Goal: Transaction & Acquisition: Purchase product/service

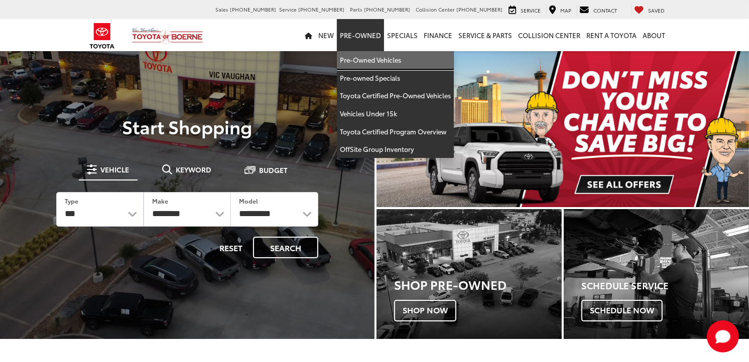
click at [363, 59] on link "Pre-Owned Vehicles" at bounding box center [395, 60] width 117 height 18
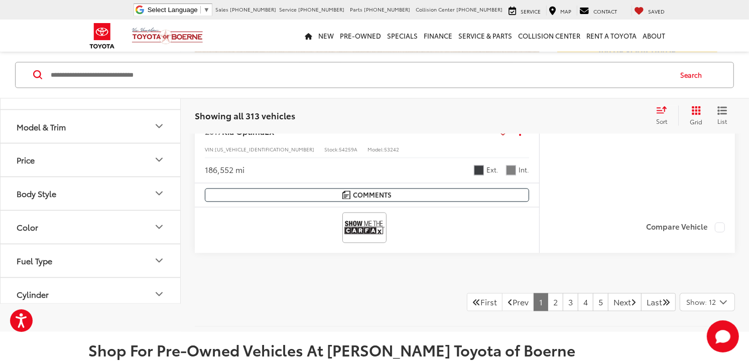
scroll to position [4961, 0]
click at [547, 312] on link "2" at bounding box center [555, 303] width 16 height 18
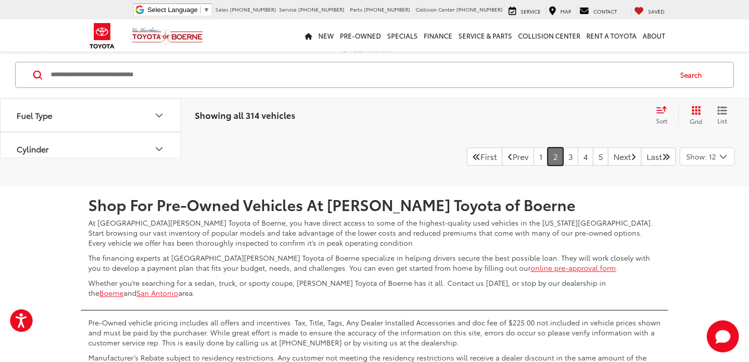
scroll to position [5607, 0]
click at [562, 152] on link "3" at bounding box center [570, 156] width 16 height 18
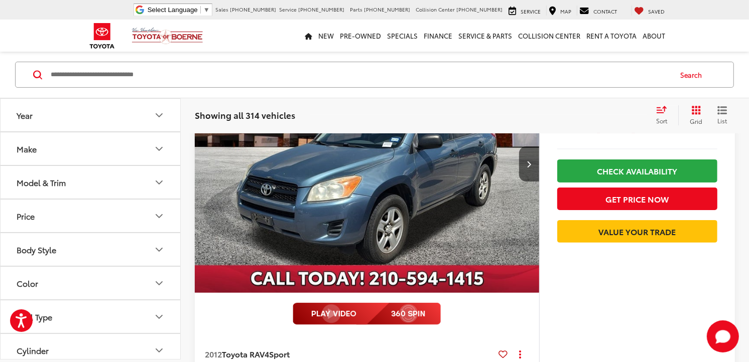
scroll to position [422, 0]
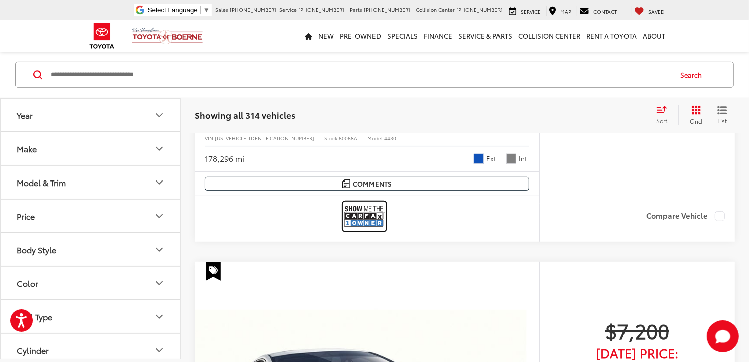
click at [363, 216] on img at bounding box center [364, 216] width 40 height 27
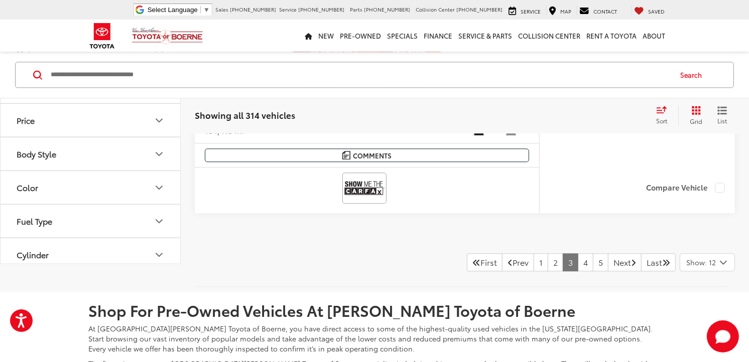
scroll to position [5552, 0]
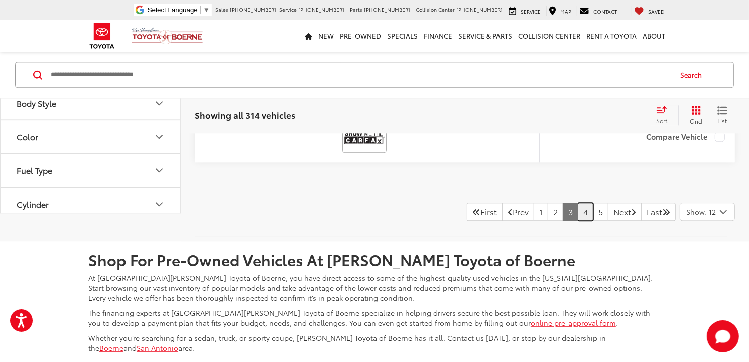
click at [578, 207] on link "4" at bounding box center [586, 212] width 16 height 18
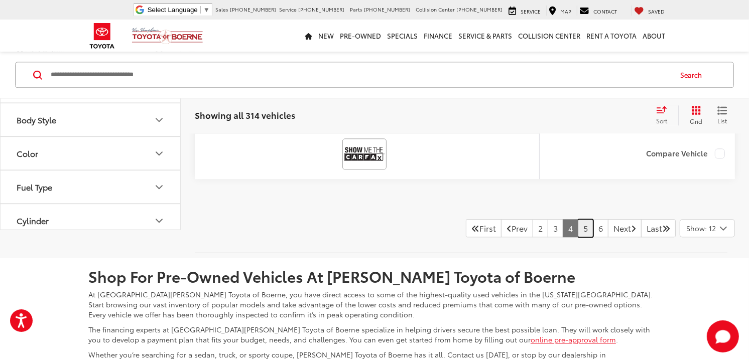
scroll to position [5496, 0]
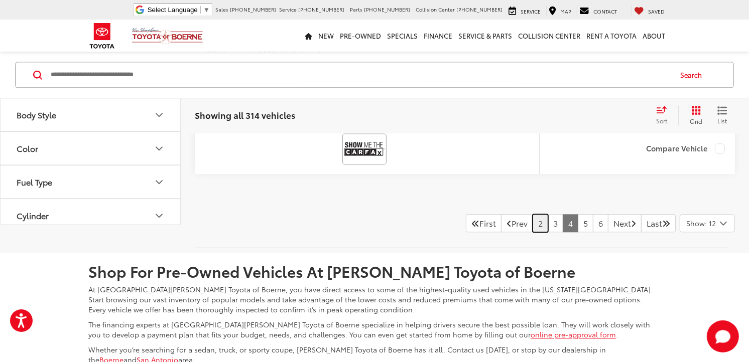
click at [532, 218] on link "2" at bounding box center [540, 223] width 16 height 18
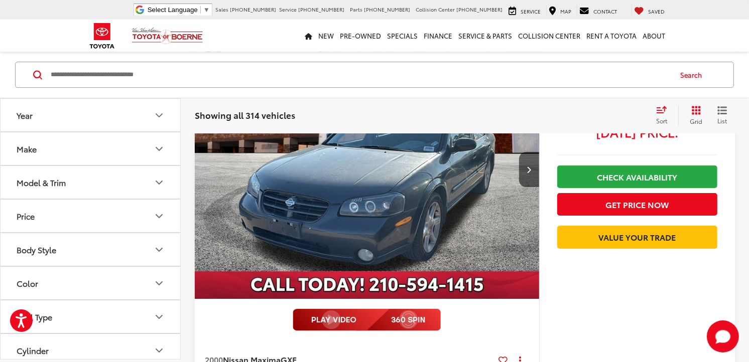
scroll to position [2876, 0]
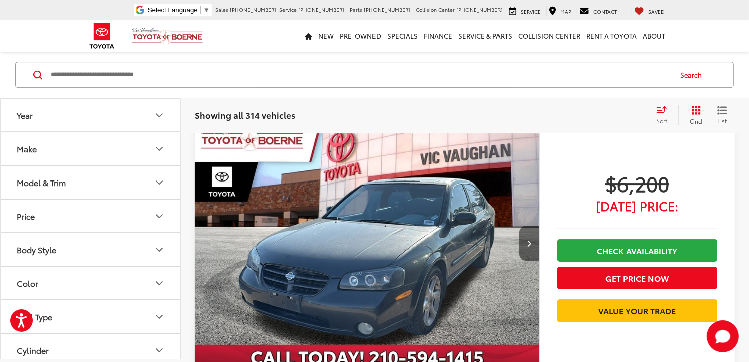
click at [530, 240] on icon "Next image" at bounding box center [528, 243] width 5 height 7
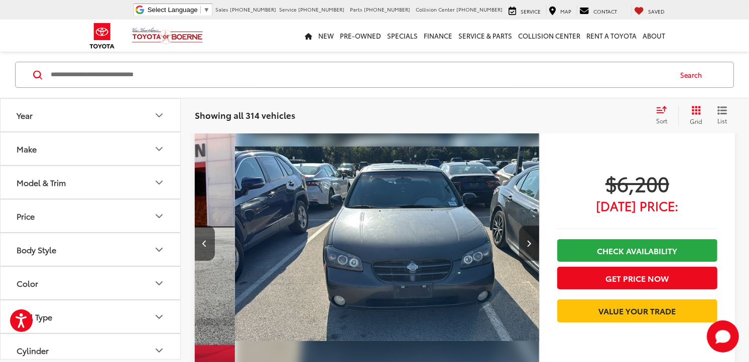
scroll to position [0, 345]
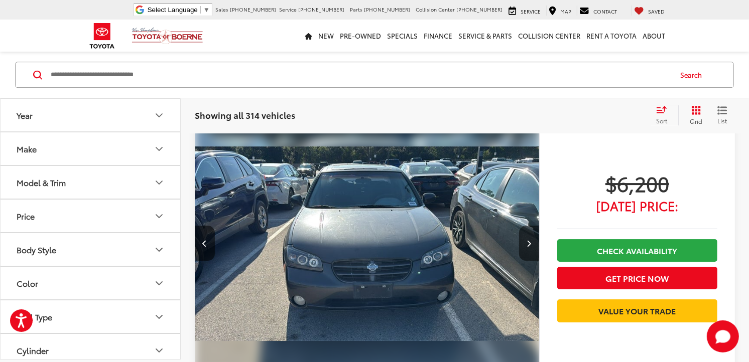
click at [530, 238] on button "Next image" at bounding box center [529, 243] width 20 height 35
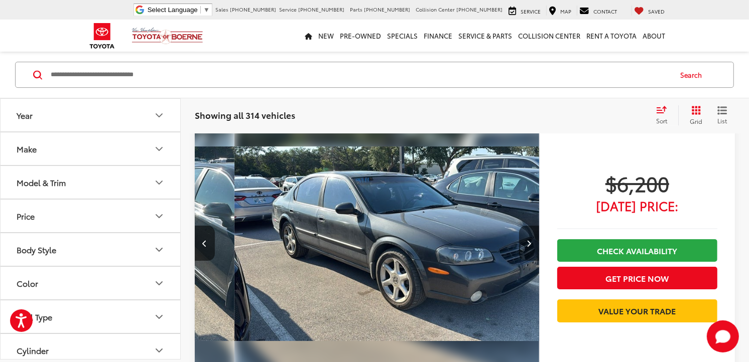
scroll to position [0, 691]
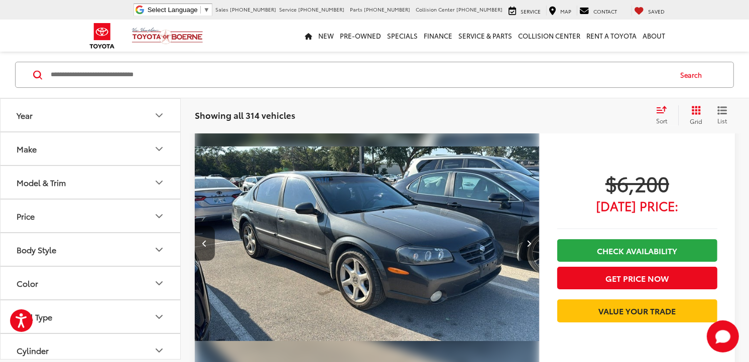
click at [530, 244] on icon "Next image" at bounding box center [528, 243] width 5 height 7
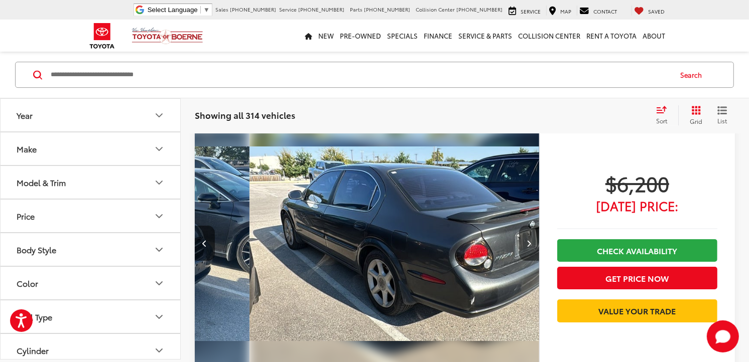
scroll to position [0, 1037]
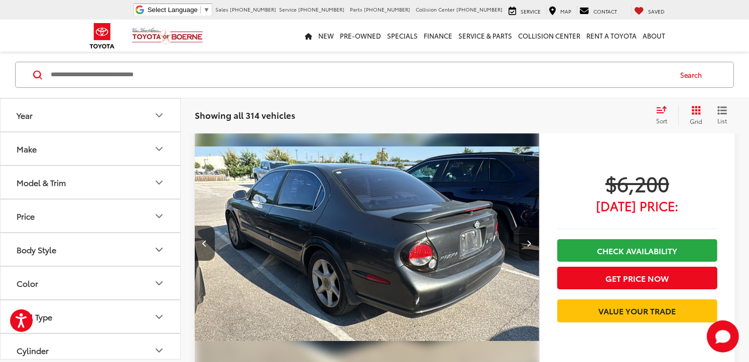
click at [530, 244] on icon "Next image" at bounding box center [528, 243] width 5 height 7
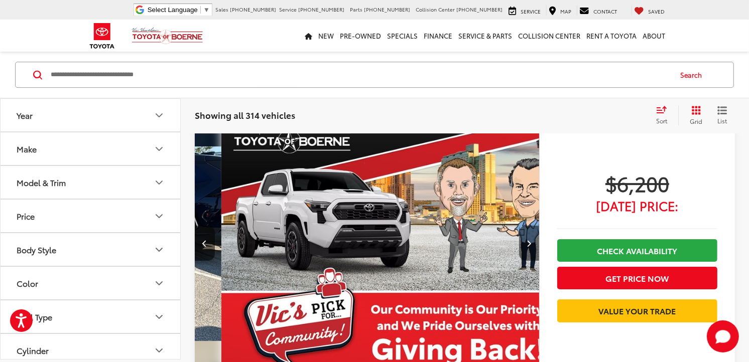
scroll to position [0, 1383]
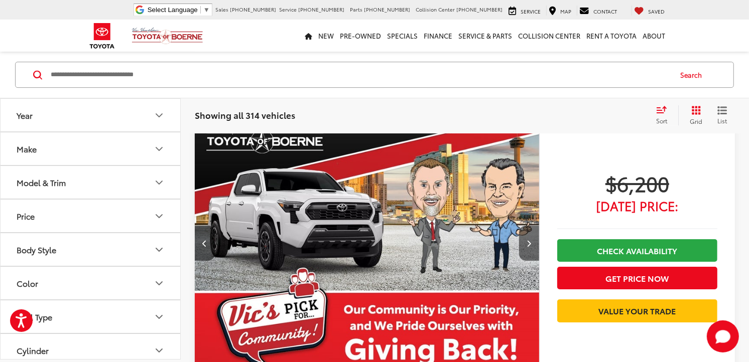
click at [530, 244] on icon "Next image" at bounding box center [528, 243] width 5 height 7
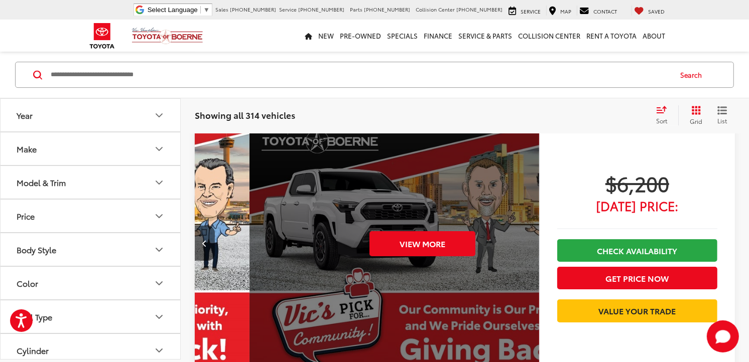
scroll to position [0, 1729]
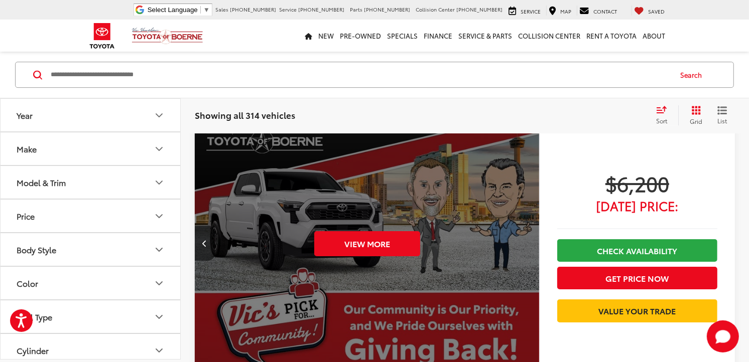
click at [530, 244] on div "View More" at bounding box center [367, 243] width 346 height 259
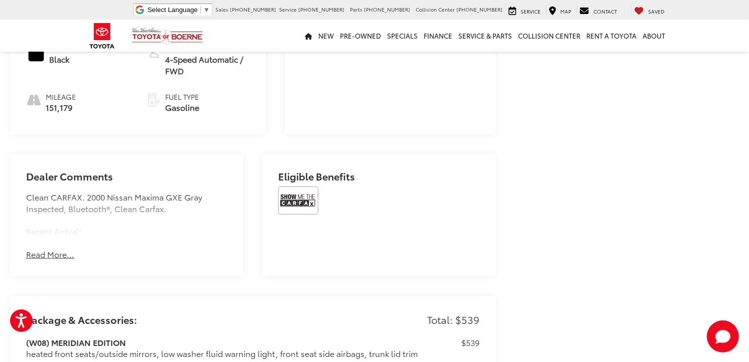
scroll to position [565, 0]
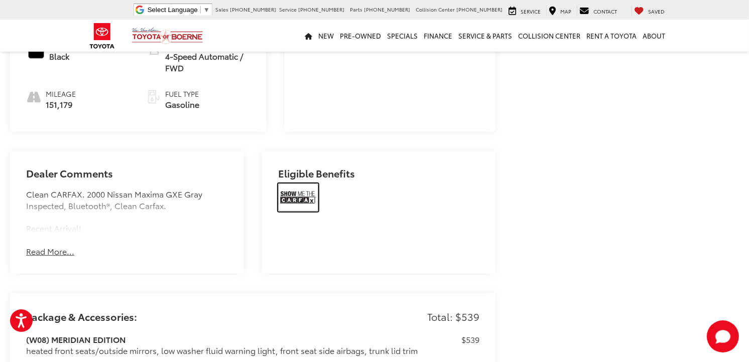
click at [287, 184] on img at bounding box center [298, 198] width 40 height 28
